Goal: Obtain resource: Download file/media

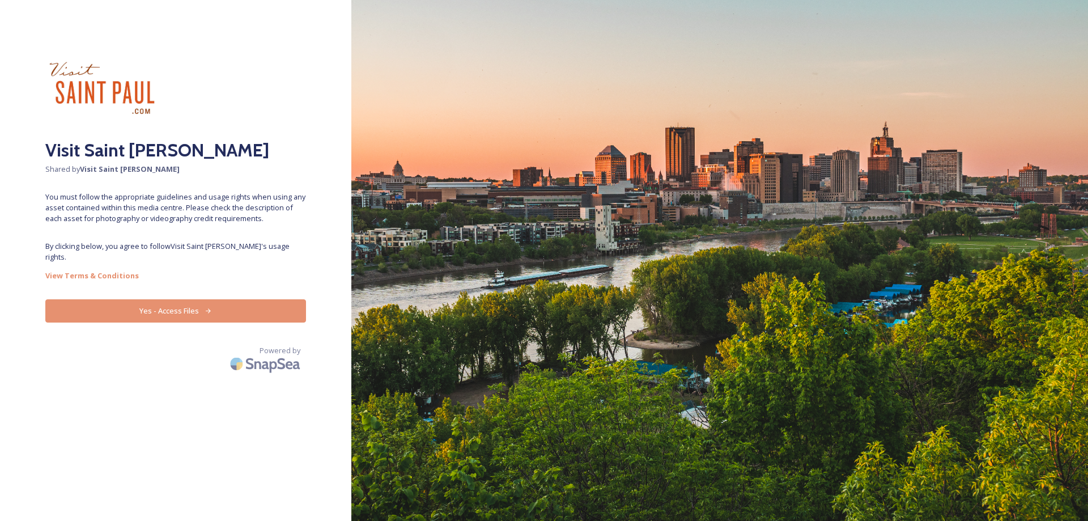
click at [207, 307] on icon at bounding box center [208, 310] width 7 height 7
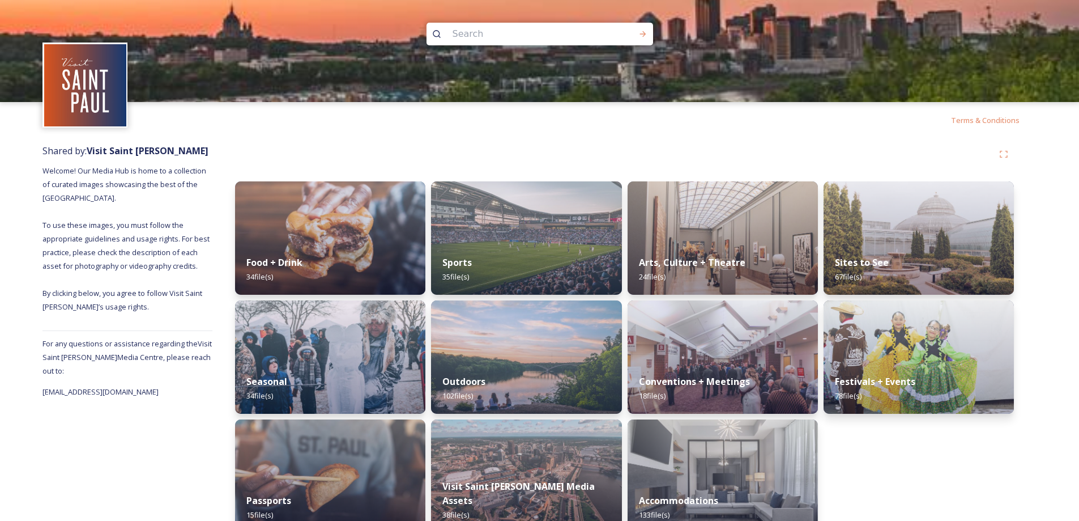
scroll to position [23, 0]
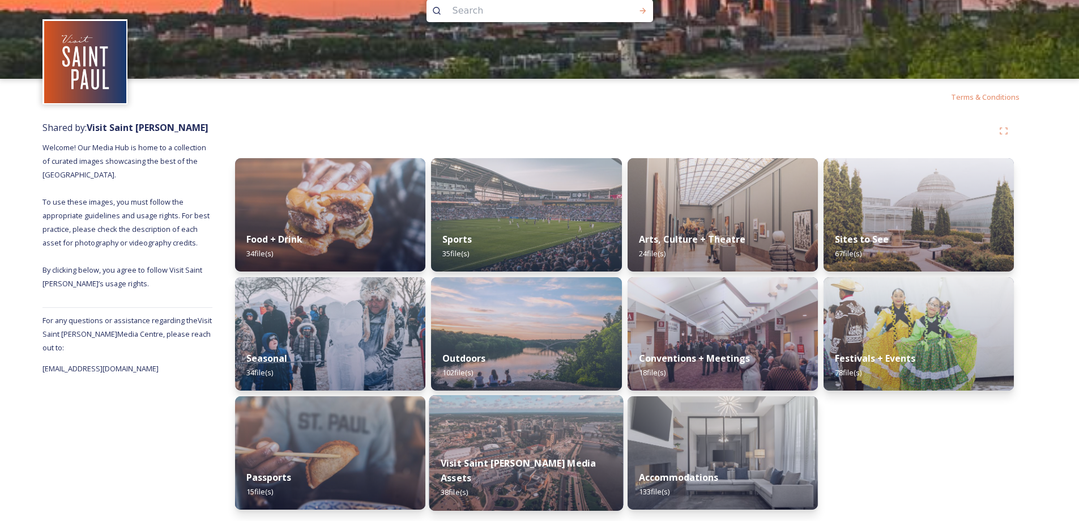
click at [521, 440] on img at bounding box center [526, 453] width 194 height 116
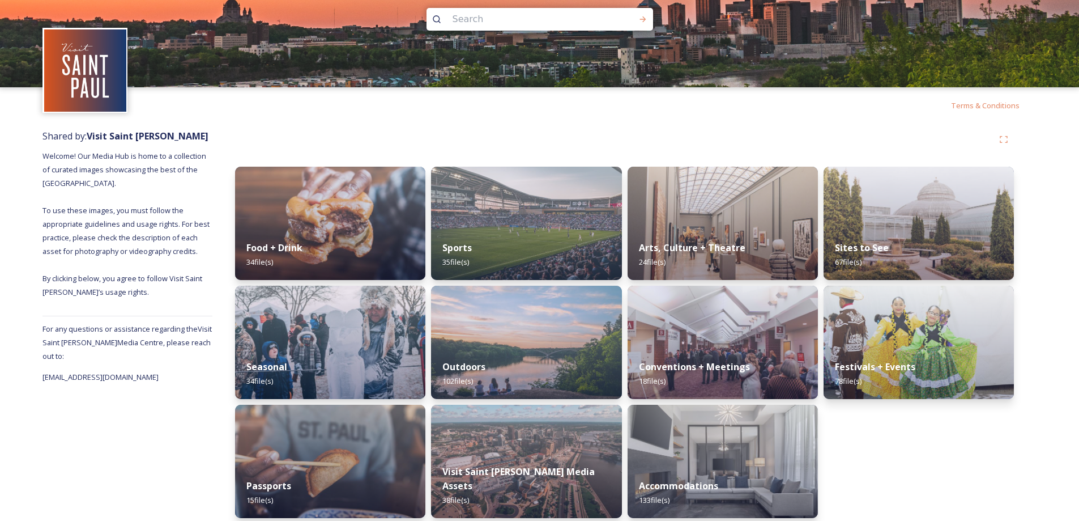
scroll to position [23, 0]
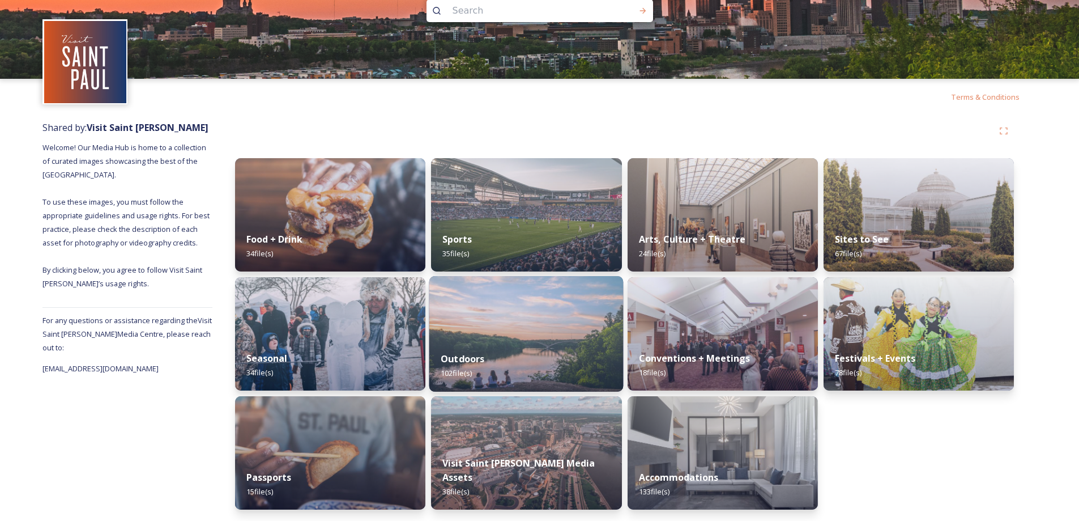
click at [528, 364] on div "Outdoors 102 file(s)" at bounding box center [526, 366] width 194 height 52
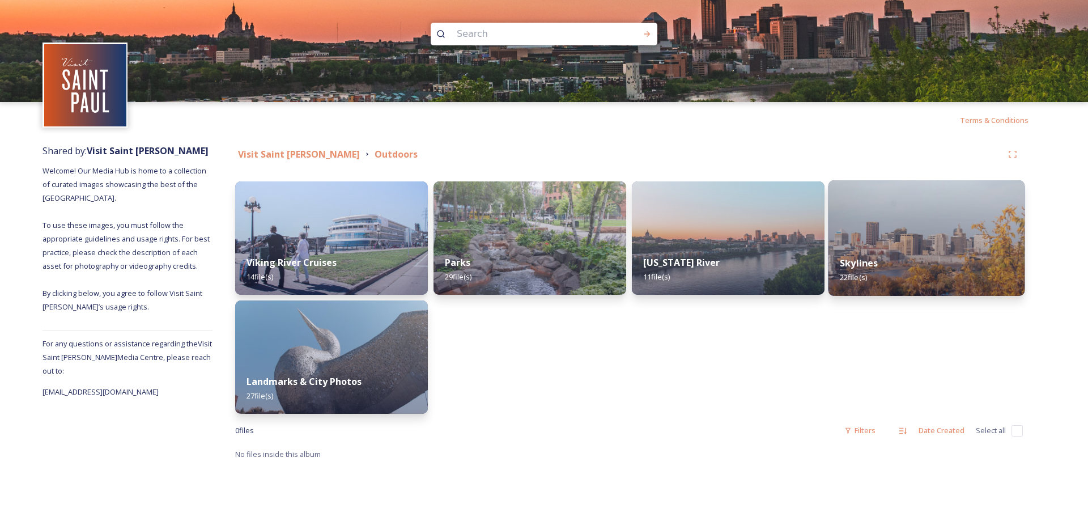
click at [903, 233] on img at bounding box center [926, 238] width 197 height 116
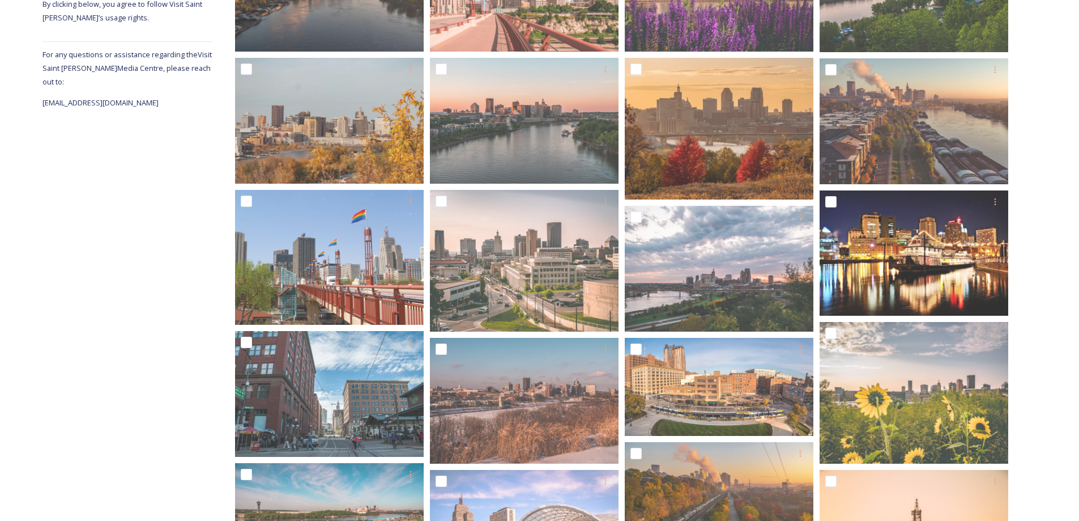
scroll to position [239, 0]
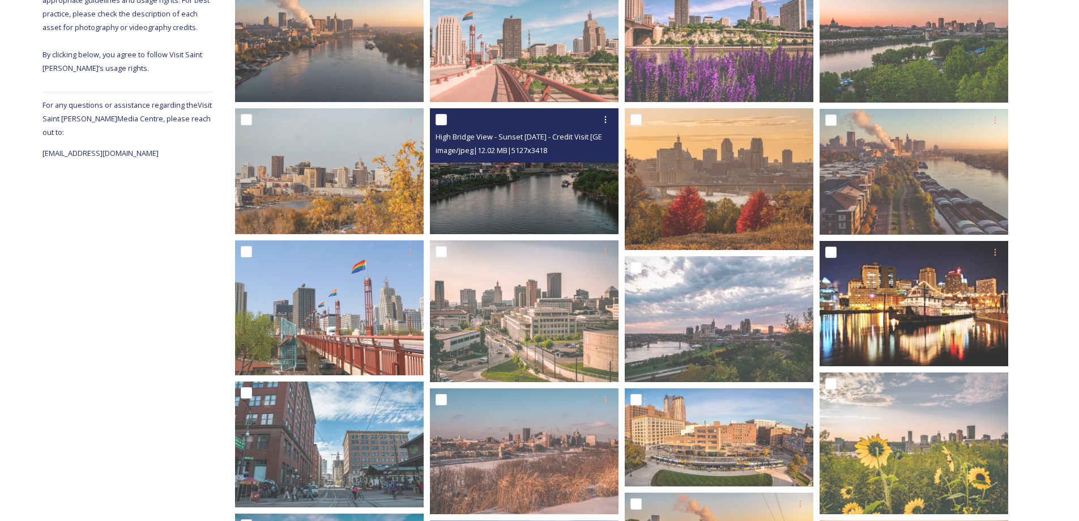
click at [513, 188] on img at bounding box center [524, 171] width 189 height 126
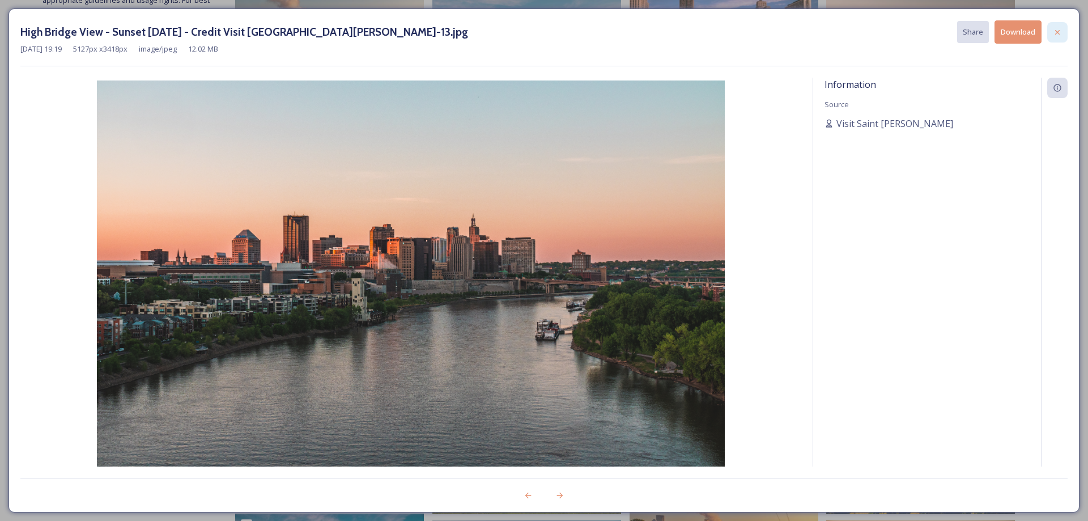
click at [1053, 35] on icon at bounding box center [1057, 32] width 9 height 9
